Goal: Transaction & Acquisition: Download file/media

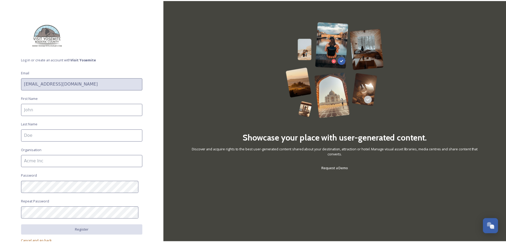
scroll to position [25, 0]
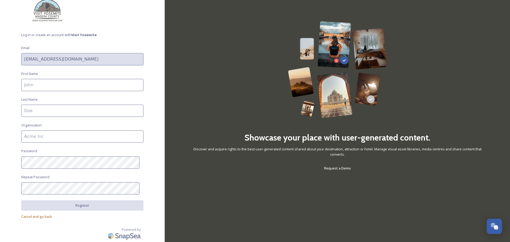
click at [38, 79] on input at bounding box center [82, 85] width 122 height 12
type input "Alyssa"
type input "[GEOGRAPHIC_DATA]"
type input "KSEE24"
click at [0, 160] on html "Log in or create an account with Visit Yosemite Email [EMAIL_ADDRESS][DOMAIN_NA…" at bounding box center [255, 121] width 510 height 242
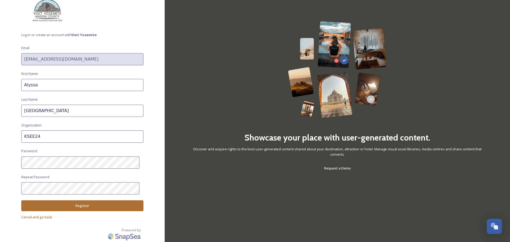
click at [29, 204] on button "Register" at bounding box center [82, 205] width 122 height 11
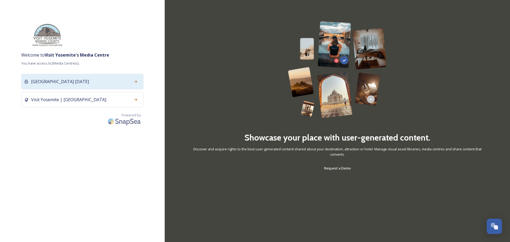
click at [71, 82] on div "[GEOGRAPHIC_DATA] [DATE]" at bounding box center [82, 81] width 122 height 15
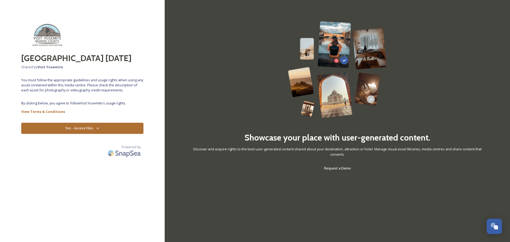
click at [90, 128] on button "Yes - Access Files" at bounding box center [82, 128] width 122 height 11
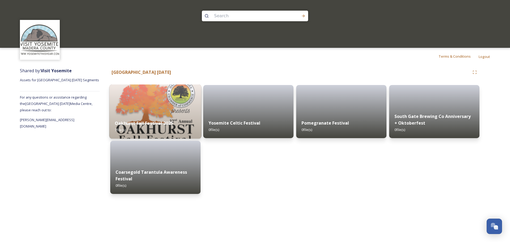
click at [145, 111] on img at bounding box center [155, 111] width 92 height 54
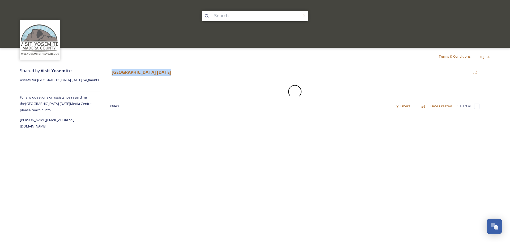
click at [145, 111] on div "0 file s Filters Date Created Select all" at bounding box center [294, 106] width 369 height 10
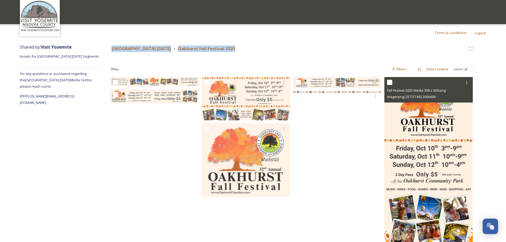
scroll to position [47, 0]
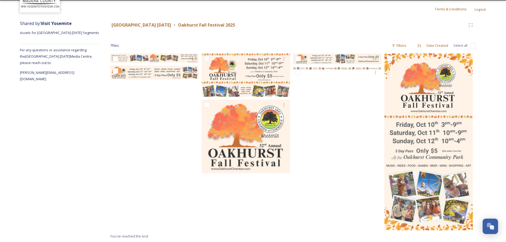
click at [65, 163] on div "Shared by: Visit Yosemite Assets for Central Valley [DATE] Segments For any que…" at bounding box center [60, 130] width 80 height 225
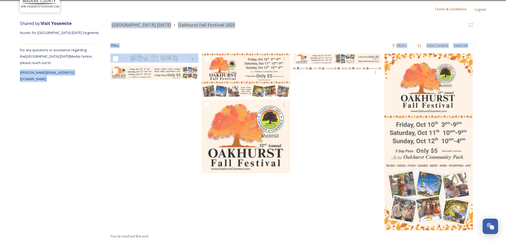
drag, startPoint x: 160, startPoint y: 57, endPoint x: -397, endPoint y: 150, distance: 564.5
click at [0, 150] on html "Terms & Conditions Logout Shared by: Visit Yosemite Assets for [GEOGRAPHIC_DATA…" at bounding box center [253, 97] width 506 height 289
click at [153, 48] on div "7 file s Filters Date Created Select all" at bounding box center [292, 45] width 365 height 10
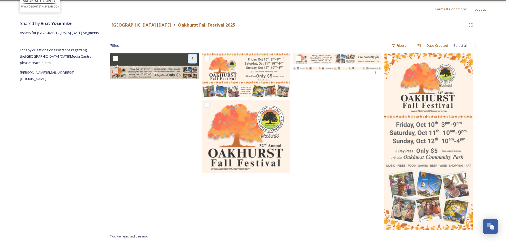
click at [195, 57] on div at bounding box center [193, 59] width 10 height 10
click at [188, 80] on span "Download" at bounding box center [186, 80] width 16 height 5
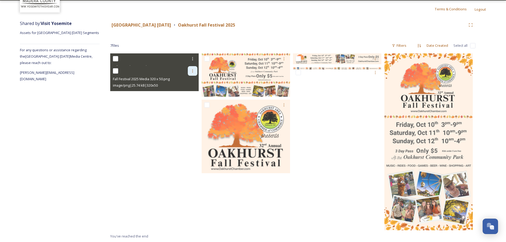
click at [192, 73] on div at bounding box center [193, 71] width 10 height 10
click at [190, 92] on span "Download" at bounding box center [186, 92] width 16 height 5
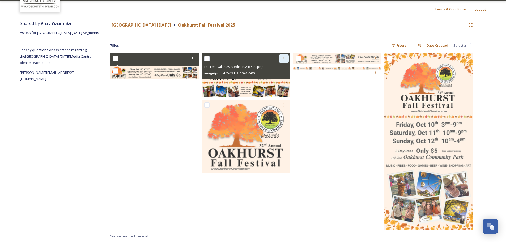
click at [281, 58] on div at bounding box center [284, 59] width 10 height 10
click at [277, 81] on span "Download" at bounding box center [278, 80] width 16 height 5
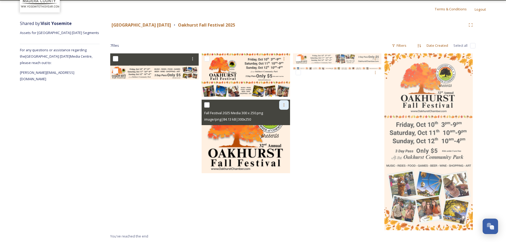
drag, startPoint x: 282, startPoint y: 107, endPoint x: 281, endPoint y: 109, distance: 2.8
click at [282, 107] on icon at bounding box center [284, 105] width 4 height 4
drag, startPoint x: 273, startPoint y: 129, endPoint x: 331, endPoint y: 83, distance: 74.3
click at [274, 129] on span "Download" at bounding box center [278, 126] width 16 height 5
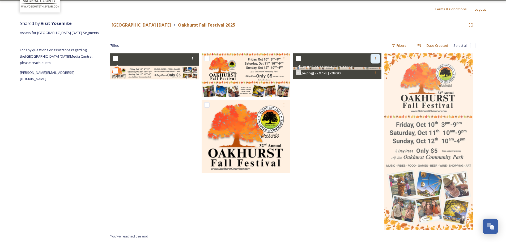
drag, startPoint x: 377, startPoint y: 56, endPoint x: 376, endPoint y: 61, distance: 4.8
click at [377, 56] on div at bounding box center [376, 59] width 10 height 10
click at [377, 79] on span "Download" at bounding box center [369, 80] width 16 height 5
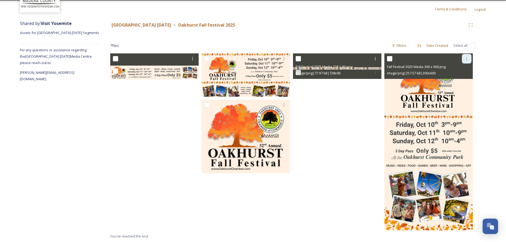
click at [466, 60] on icon at bounding box center [467, 59] width 4 height 4
click at [461, 79] on span "Download" at bounding box center [461, 80] width 16 height 5
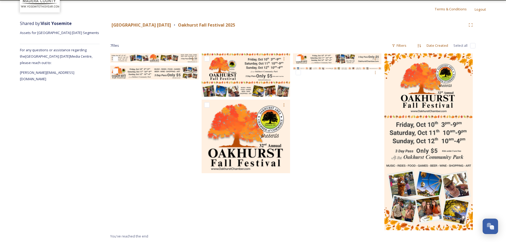
click at [113, 12] on div "Terms & Conditions Logout" at bounding box center [253, 9] width 506 height 17
